Goal: Task Accomplishment & Management: Complete application form

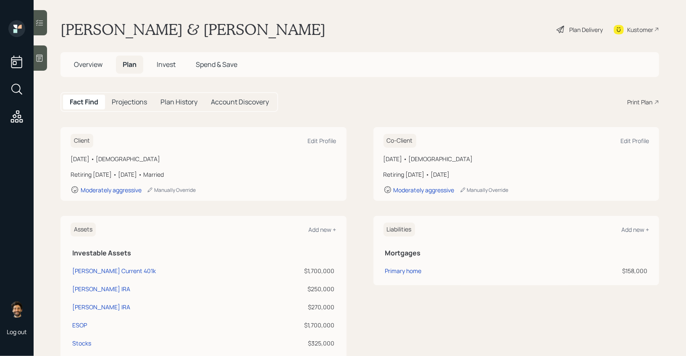
click at [574, 30] on div "Plan Delivery" at bounding box center [586, 29] width 34 height 9
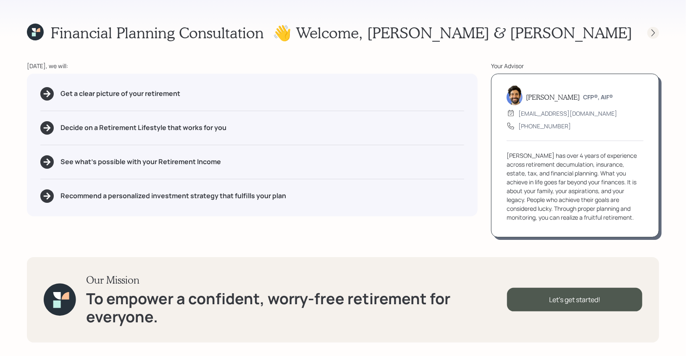
click at [657, 32] on icon at bounding box center [653, 33] width 8 height 8
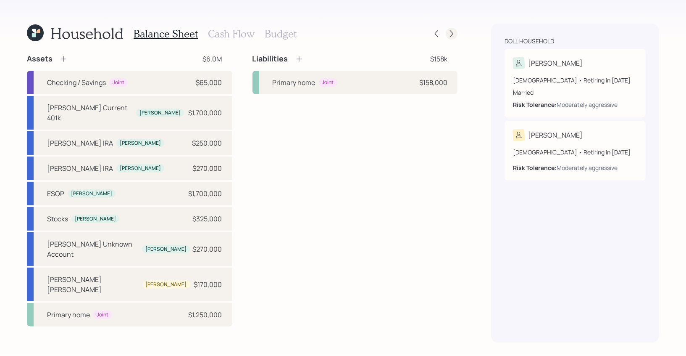
click at [451, 32] on icon at bounding box center [452, 33] width 8 height 8
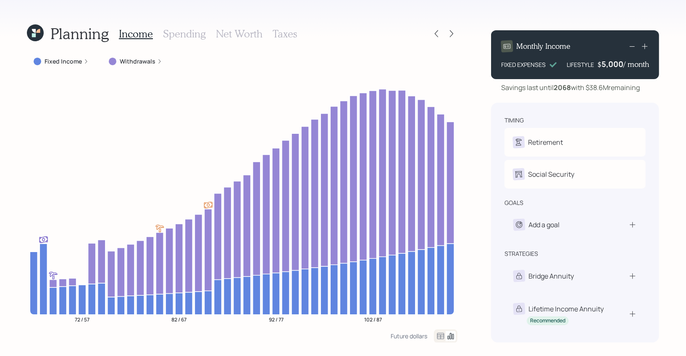
click at [451, 32] on icon at bounding box center [452, 33] width 8 height 8
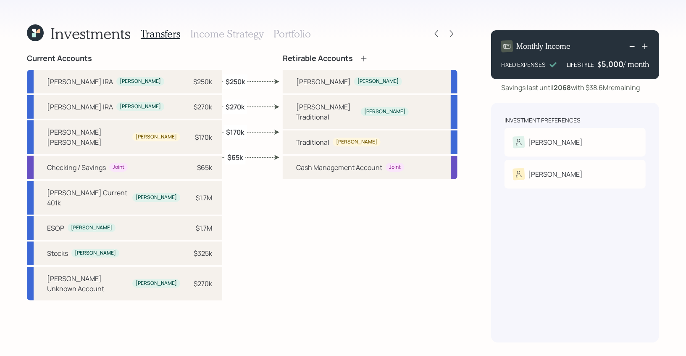
click at [264, 31] on div "Transfers Income Strategy Portfolio" at bounding box center [226, 34] width 170 height 20
click at [292, 32] on h3 "Portfolio" at bounding box center [292, 34] width 37 height 12
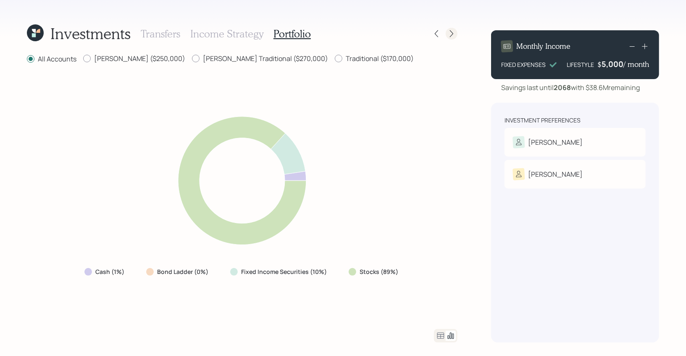
click at [455, 34] on icon at bounding box center [452, 33] width 8 height 8
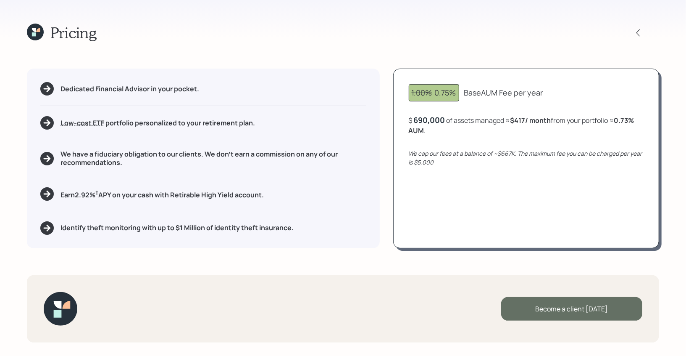
click at [544, 306] on div "Become a client [DATE]" at bounding box center [571, 309] width 141 height 24
click at [546, 304] on div "Go to Altruist" at bounding box center [571, 309] width 141 height 24
click at [40, 33] on icon at bounding box center [35, 32] width 17 height 17
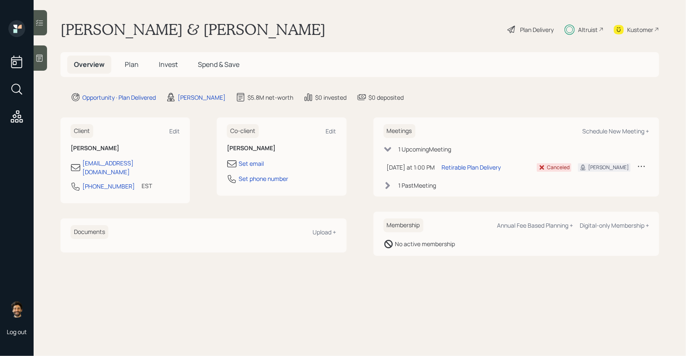
click at [130, 66] on span "Plan" at bounding box center [132, 64] width 14 height 9
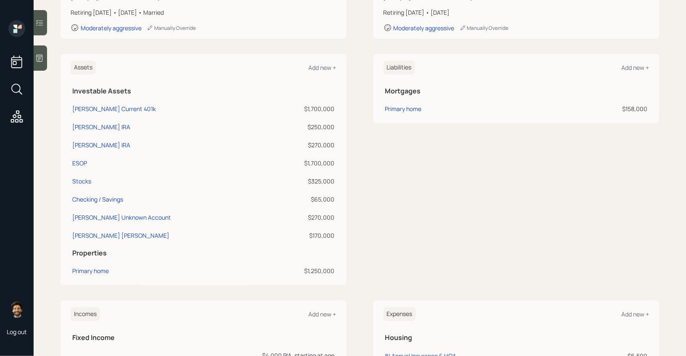
scroll to position [162, 0]
click at [91, 108] on div "[PERSON_NAME] Current 401k" at bounding box center [114, 108] width 84 height 9
select select "company_sponsored"
select select "balanced"
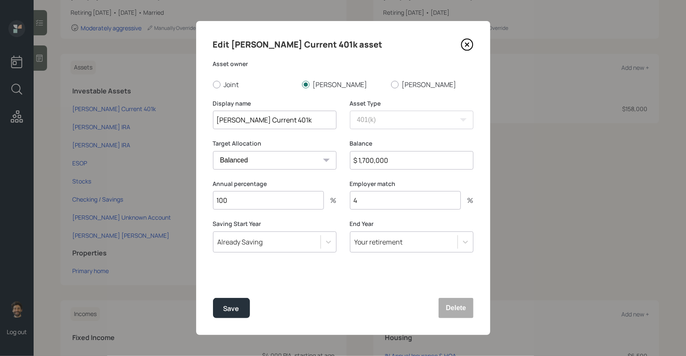
click at [237, 199] on input "100" at bounding box center [268, 200] width 111 height 18
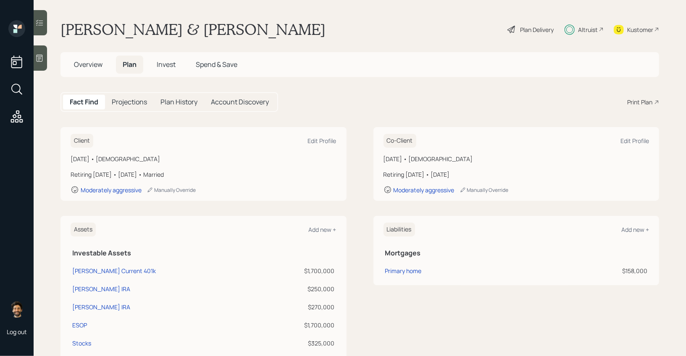
click at [95, 63] on span "Overview" at bounding box center [88, 64] width 29 height 9
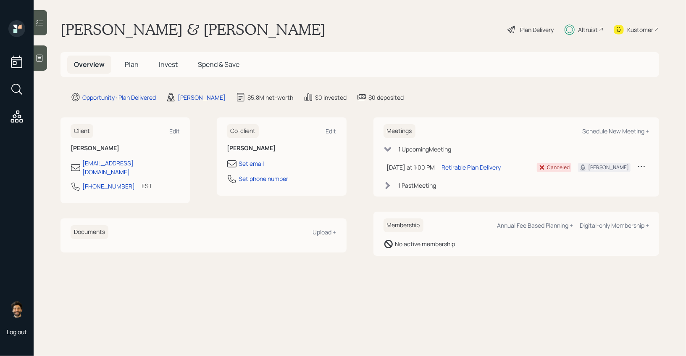
click at [129, 64] on span "Plan" at bounding box center [132, 64] width 14 height 9
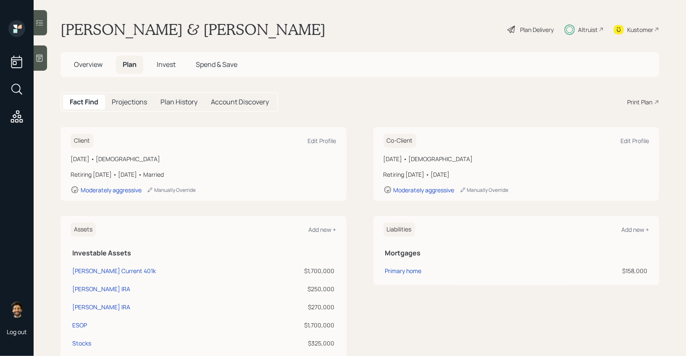
click at [159, 62] on span "Invest" at bounding box center [166, 64] width 19 height 9
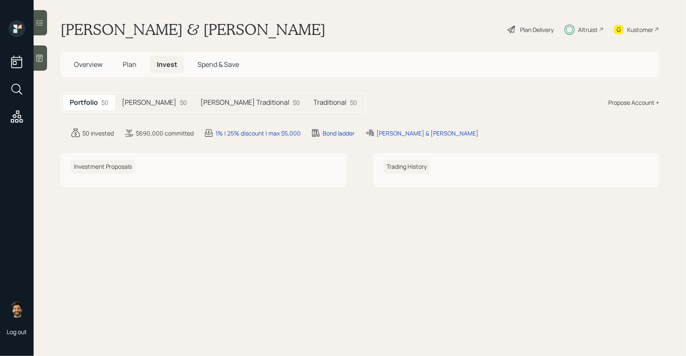
click at [127, 63] on span "Plan" at bounding box center [130, 64] width 14 height 9
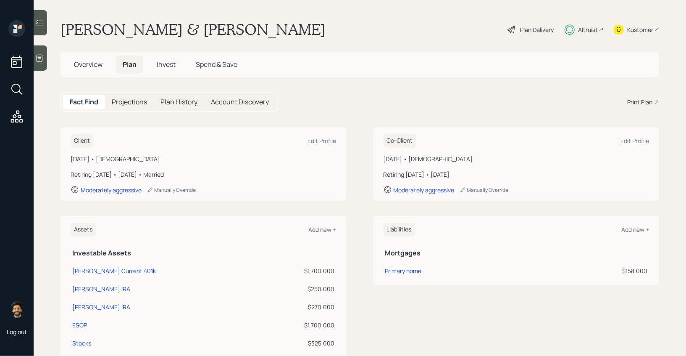
click at [81, 66] on span "Overview" at bounding box center [88, 64] width 29 height 9
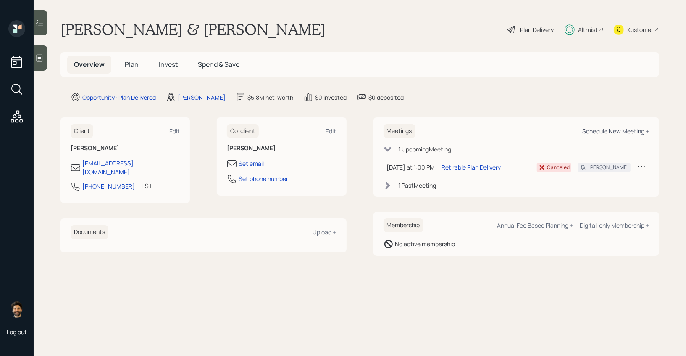
click at [601, 131] on div "Schedule New Meeting +" at bounding box center [616, 131] width 67 height 8
select select "f14b762f-c7c2-4b89-9227-8fa891345eea"
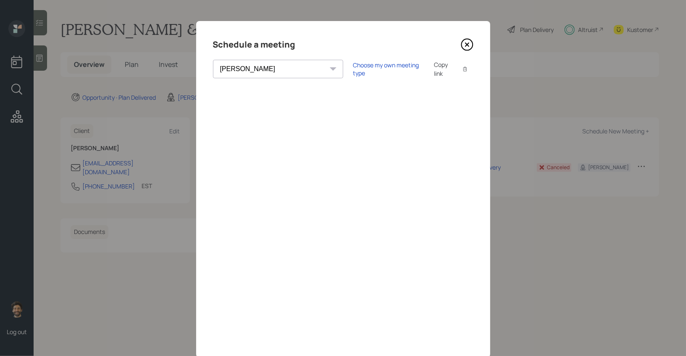
click at [466, 46] on icon at bounding box center [466, 44] width 3 height 3
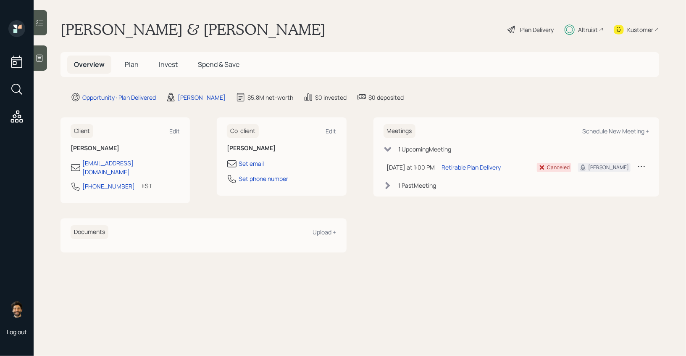
click at [639, 23] on div "Kustomer" at bounding box center [636, 29] width 45 height 18
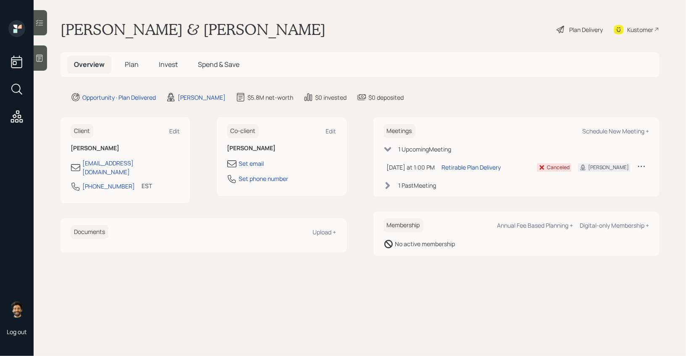
click at [122, 71] on h5 "Plan" at bounding box center [131, 64] width 27 height 18
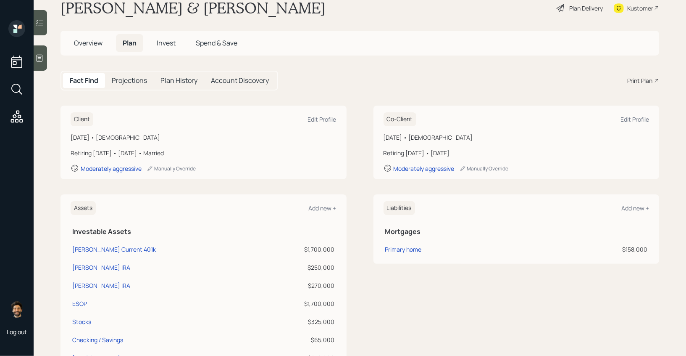
scroll to position [29, 0]
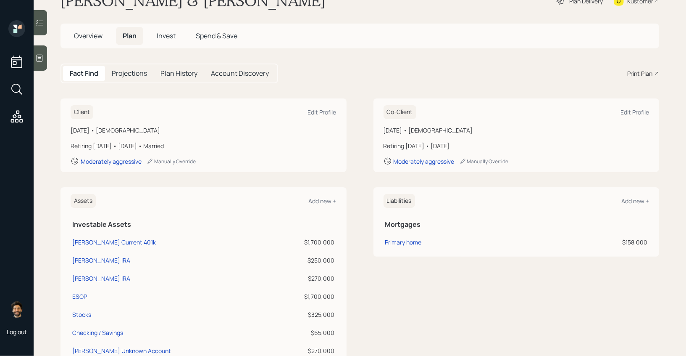
drag, startPoint x: 153, startPoint y: 133, endPoint x: 70, endPoint y: 131, distance: 82.8
click at [70, 131] on div "Client Edit Profile February 2, 1958 • 67 years old Retiring in 2 years • Janua…" at bounding box center [204, 135] width 286 height 74
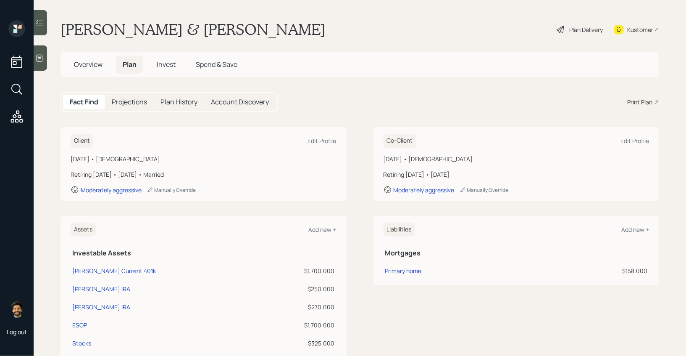
click at [579, 28] on div "Plan Delivery" at bounding box center [586, 29] width 34 height 9
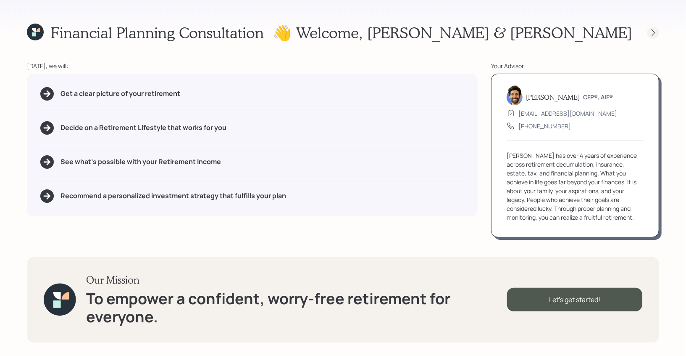
click at [650, 30] on icon at bounding box center [653, 33] width 8 height 8
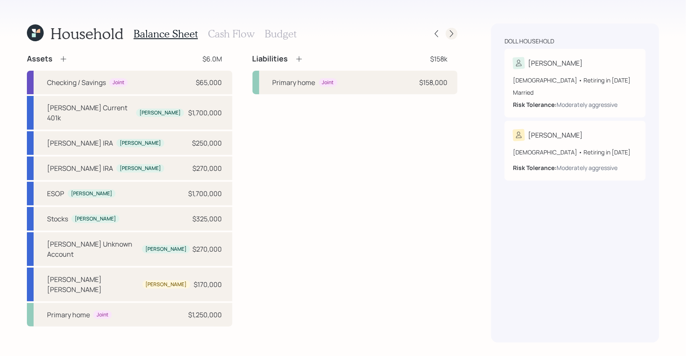
click at [452, 28] on div at bounding box center [452, 34] width 12 height 12
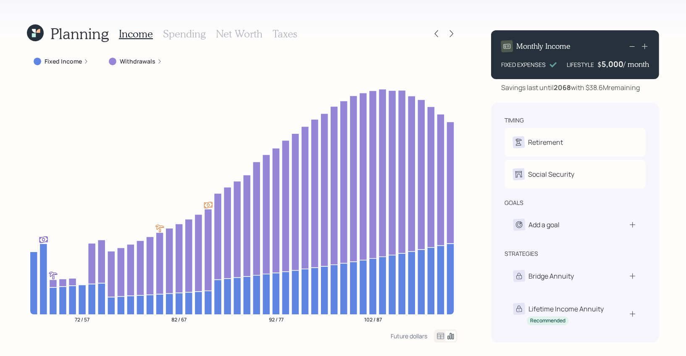
click at [31, 29] on icon at bounding box center [35, 32] width 17 height 17
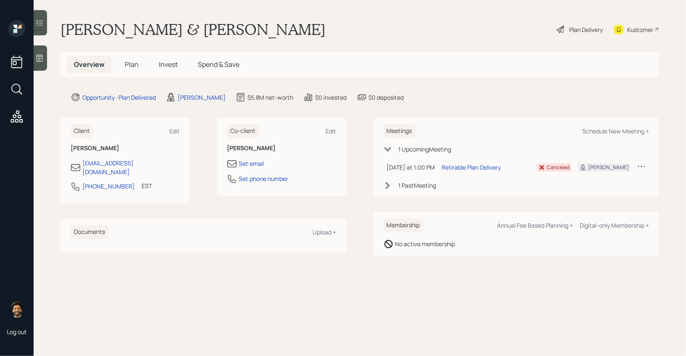
click at [135, 64] on span "Plan" at bounding box center [132, 64] width 14 height 9
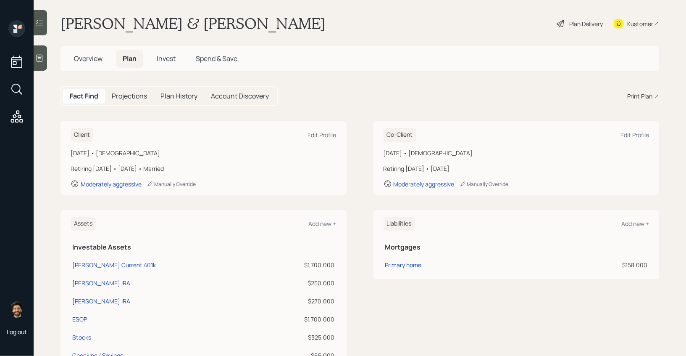
scroll to position [3, 0]
